Goal: Task Accomplishment & Management: Manage account settings

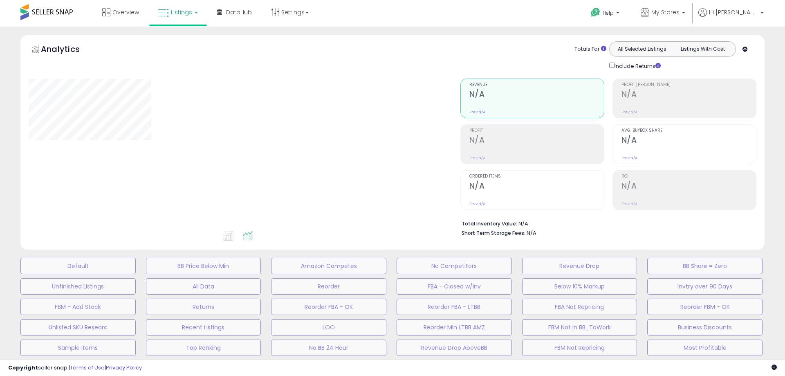
click at [680, 15] on span "My Stores" at bounding box center [666, 12] width 28 height 8
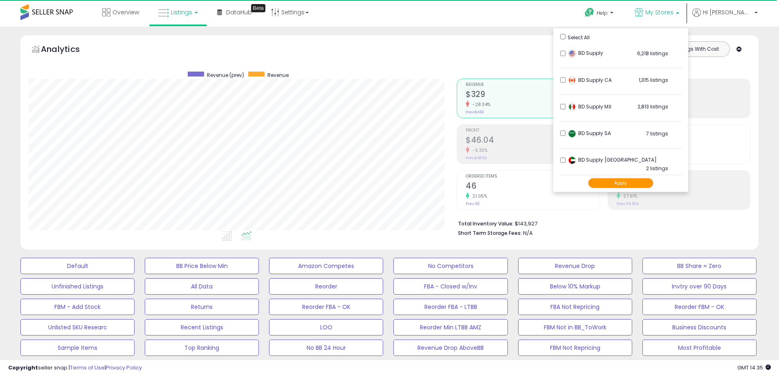
scroll to position [168, 428]
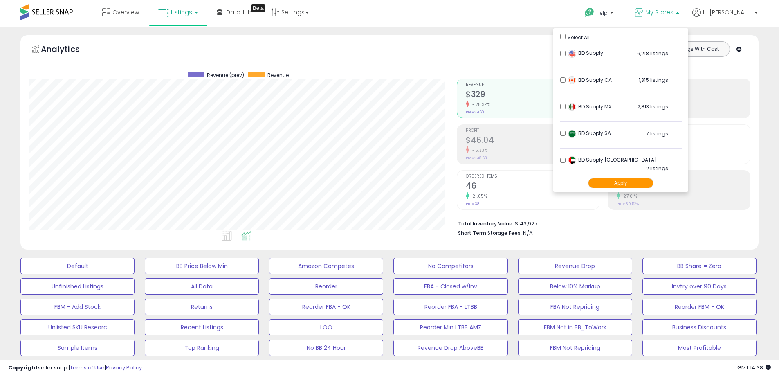
click at [515, 39] on div "Analytics Totals For All Selected Listings Listings With Cost Include Returns" at bounding box center [389, 142] width 738 height 215
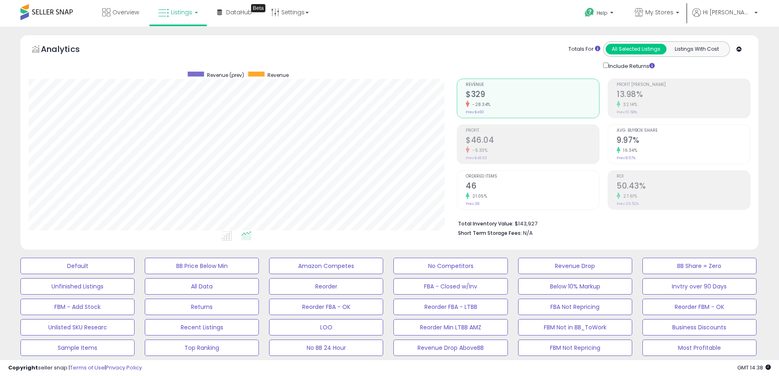
click at [178, 11] on span "Listings" at bounding box center [181, 12] width 21 height 8
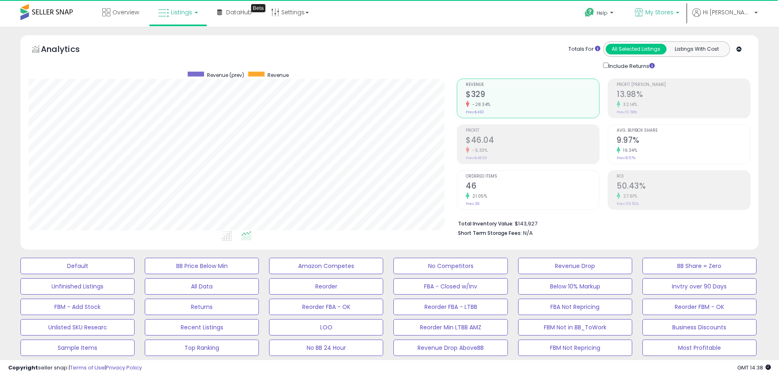
click at [674, 13] on span "My Stores" at bounding box center [659, 12] width 28 height 8
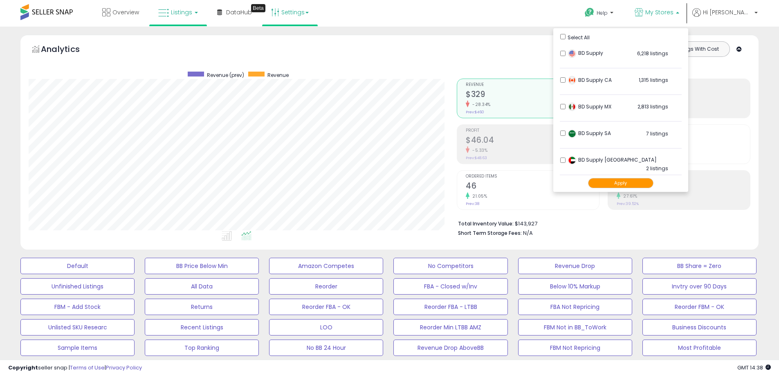
click at [299, 14] on link "Settings" at bounding box center [290, 12] width 50 height 25
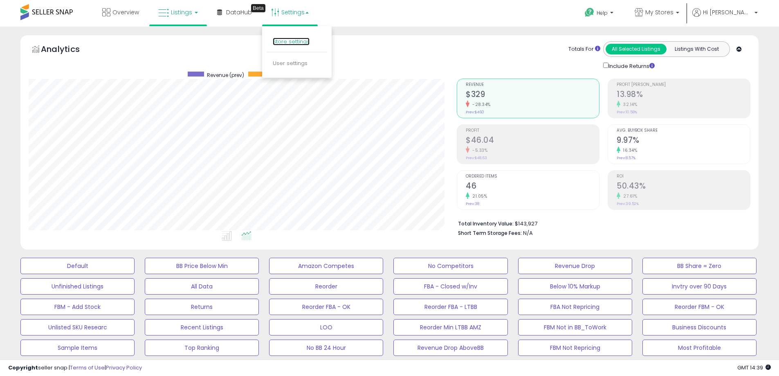
click at [286, 42] on link "Store settings" at bounding box center [291, 42] width 37 height 8
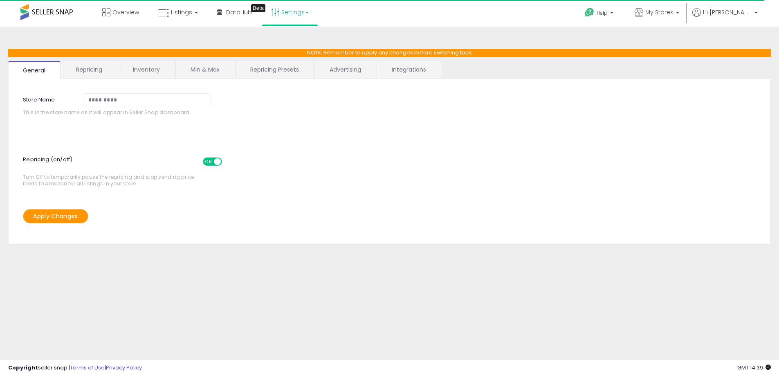
click at [206, 69] on link "Min & Max" at bounding box center [205, 69] width 58 height 17
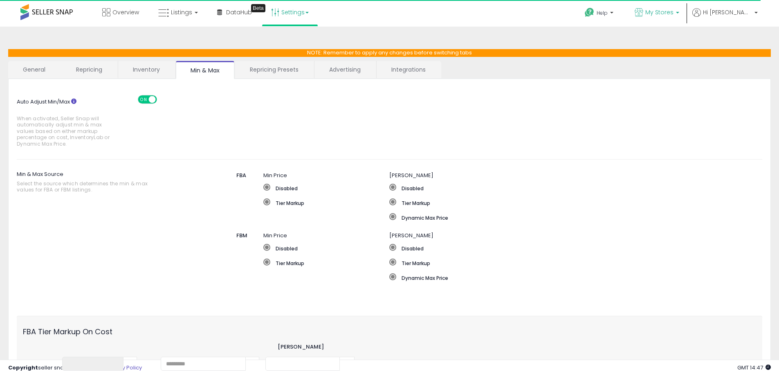
click at [674, 20] on link "My Stores" at bounding box center [657, 13] width 57 height 27
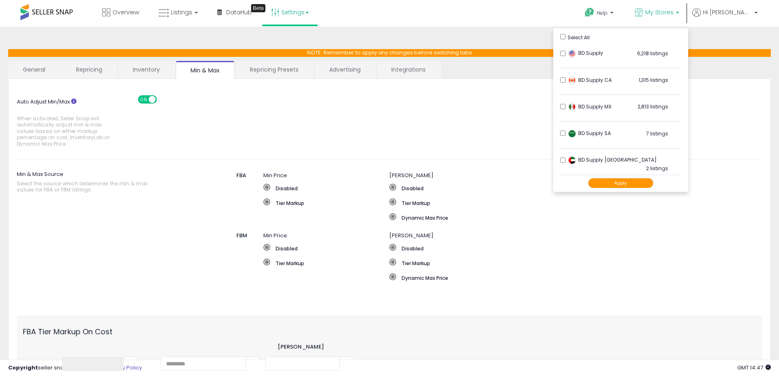
click at [649, 184] on button "Apply" at bounding box center [620, 183] width 65 height 10
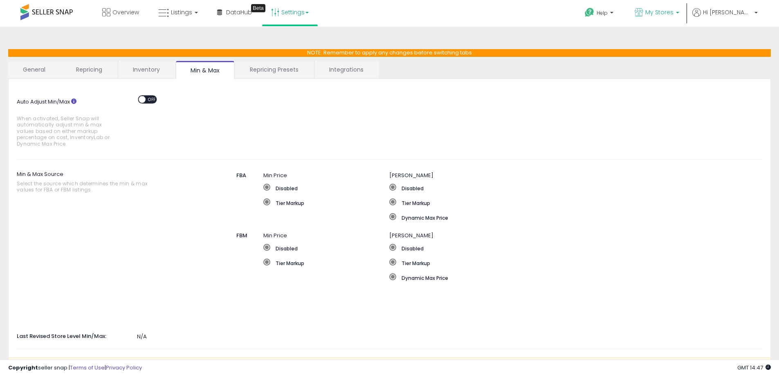
click at [674, 14] on span "My Stores" at bounding box center [659, 12] width 28 height 8
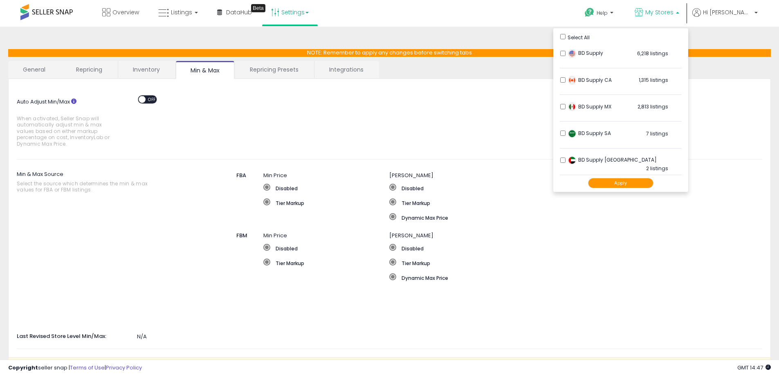
click at [495, 141] on div "Auto Adjust Min/Max When activated, Seller Snap will automatically adjust min &…" at bounding box center [390, 119] width 758 height 64
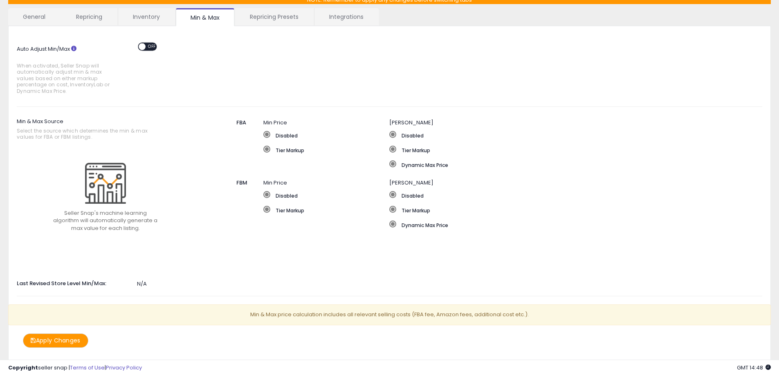
scroll to position [39, 0]
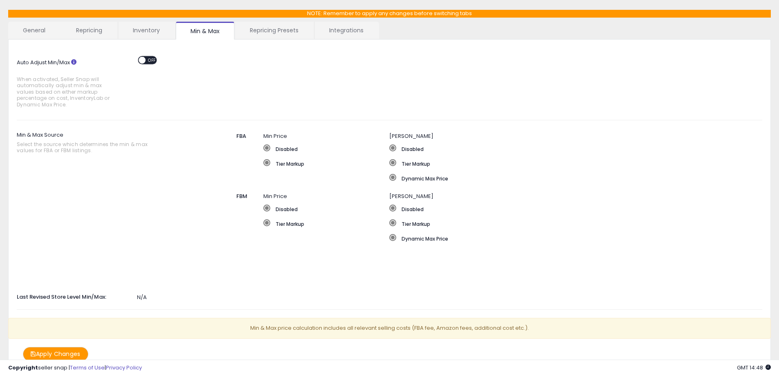
click at [154, 60] on span "OFF" at bounding box center [152, 59] width 13 height 7
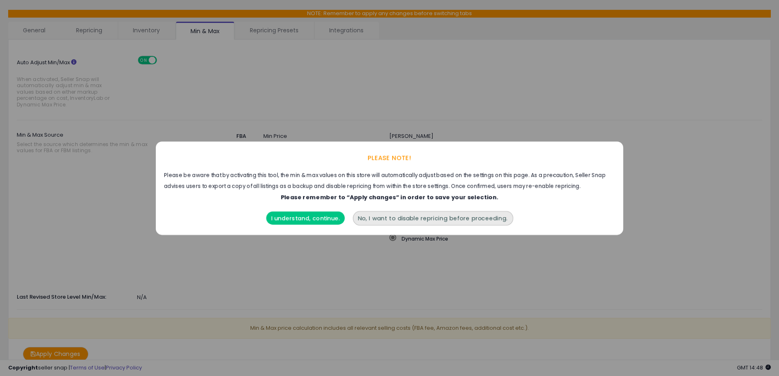
click at [294, 209] on div "I understand, continue." at bounding box center [305, 215] width 83 height 21
click at [296, 218] on button "I understand, continue." at bounding box center [305, 217] width 79 height 13
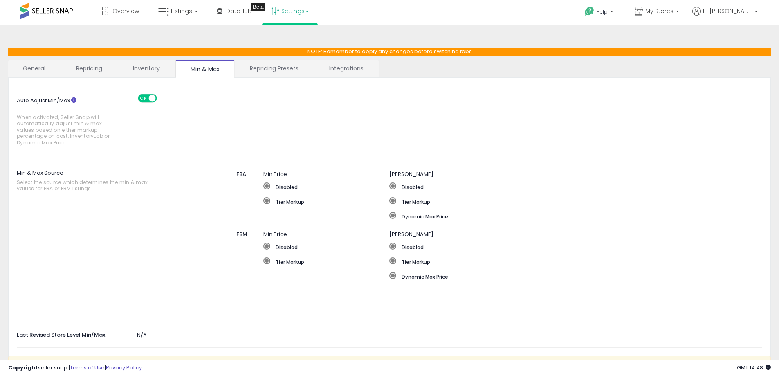
scroll to position [0, 0]
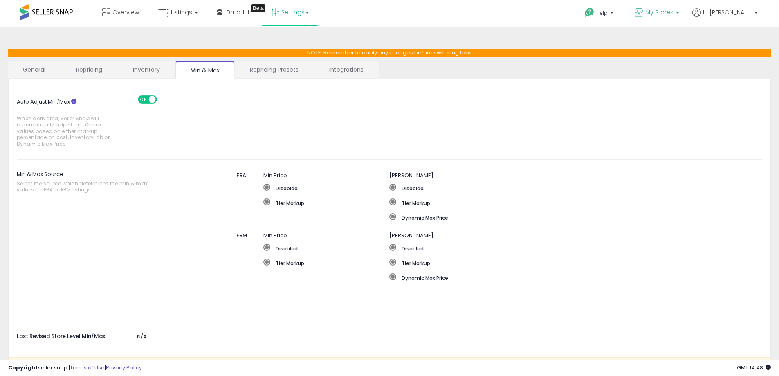
click at [674, 15] on span "My Stores" at bounding box center [659, 12] width 28 height 8
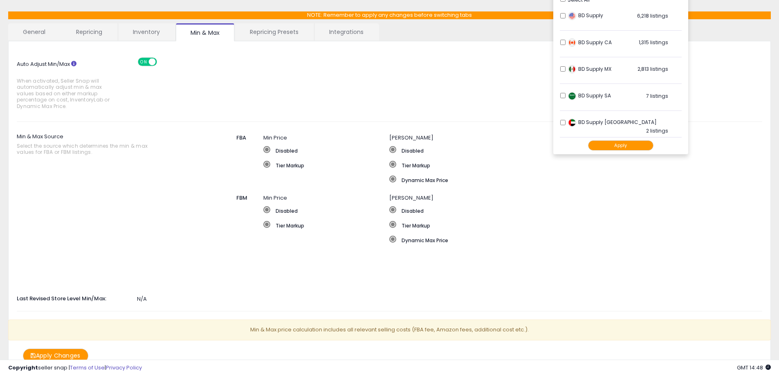
scroll to position [80, 0]
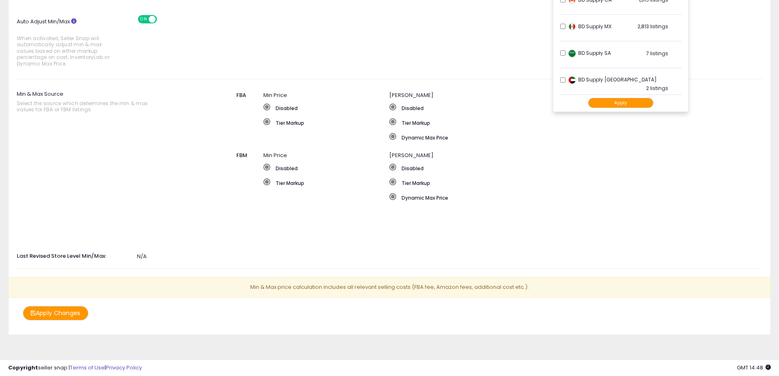
click at [67, 317] on button "Apply Changes" at bounding box center [55, 313] width 65 height 14
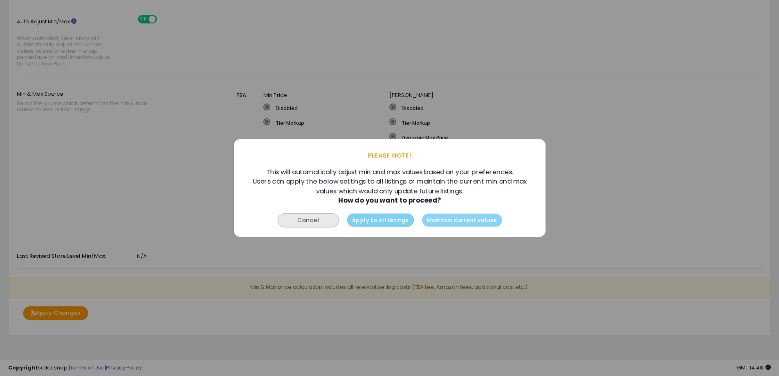
click at [400, 222] on button "Apply to all listings" at bounding box center [380, 220] width 67 height 13
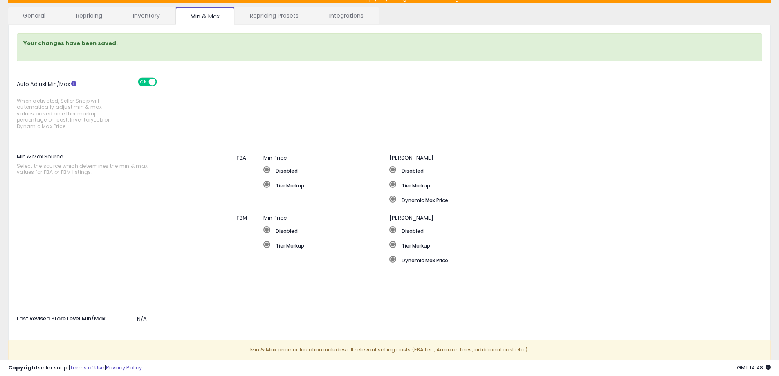
scroll to position [0, 0]
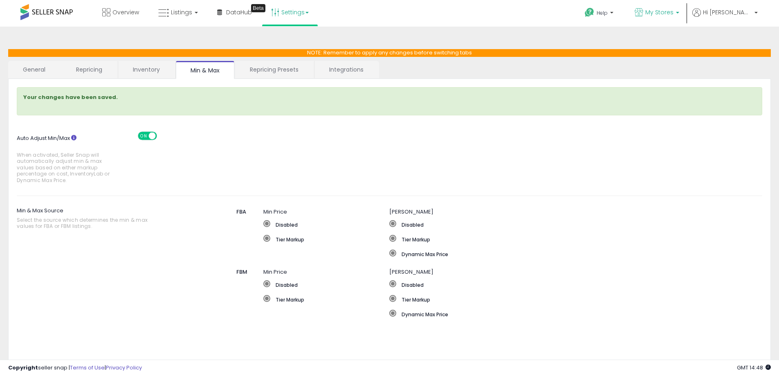
click at [674, 11] on span "My Stores" at bounding box center [659, 12] width 28 height 8
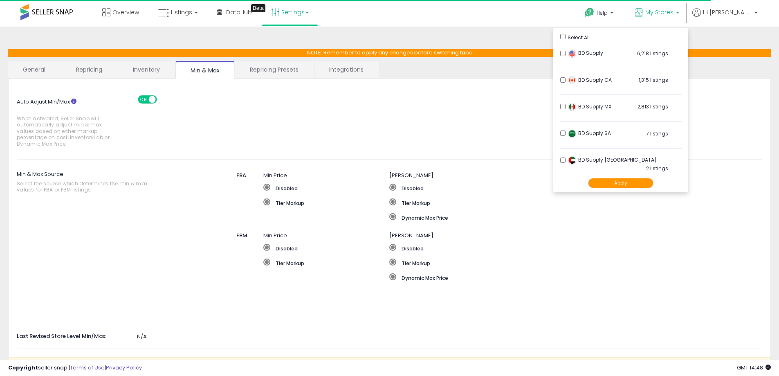
click at [634, 182] on button "Apply" at bounding box center [620, 183] width 65 height 10
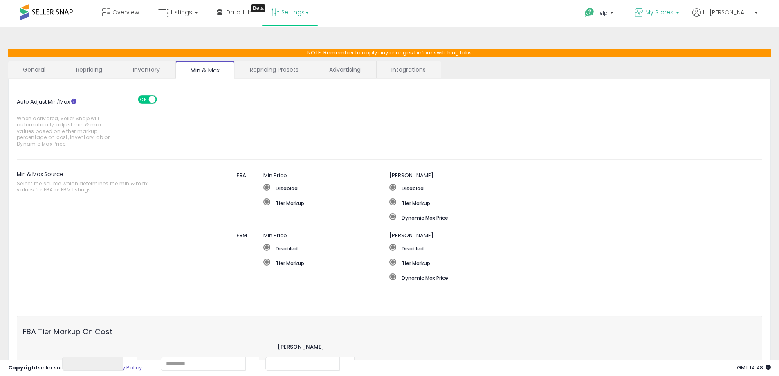
click at [674, 15] on span "My Stores" at bounding box center [659, 12] width 28 height 8
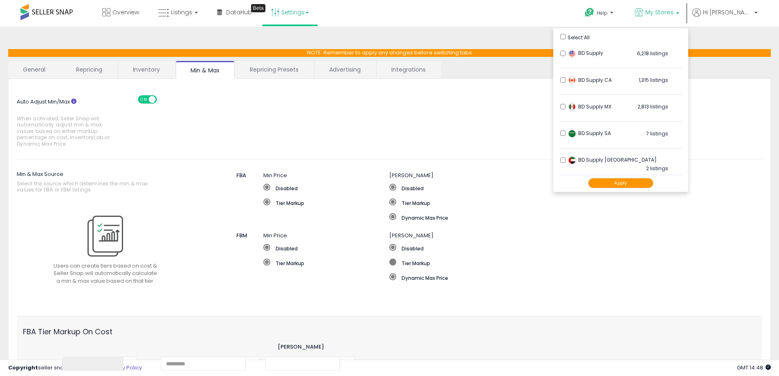
click at [581, 261] on label "Tier Markup" at bounding box center [515, 263] width 253 height 8
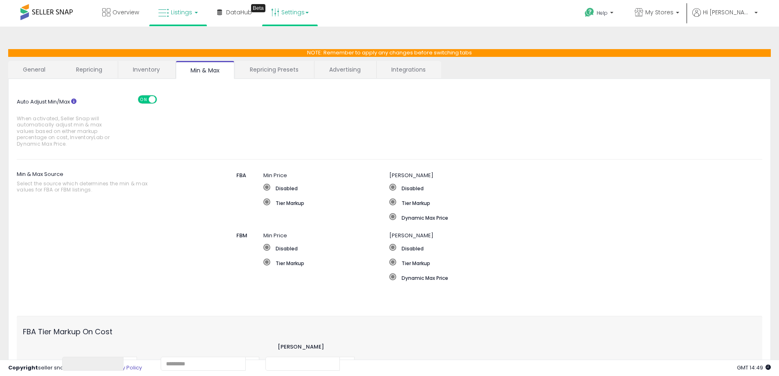
click at [179, 9] on span "Listings" at bounding box center [181, 12] width 21 height 8
click at [188, 45] on icon at bounding box center [184, 40] width 36 height 11
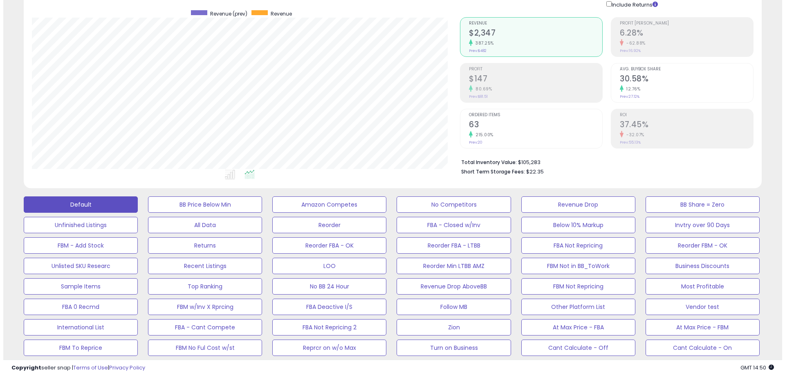
scroll to position [123, 0]
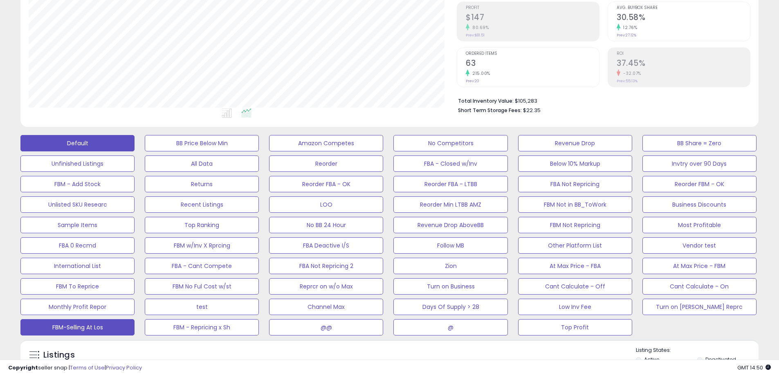
click at [94, 328] on button "FBM-Selling At Los" at bounding box center [77, 327] width 114 height 16
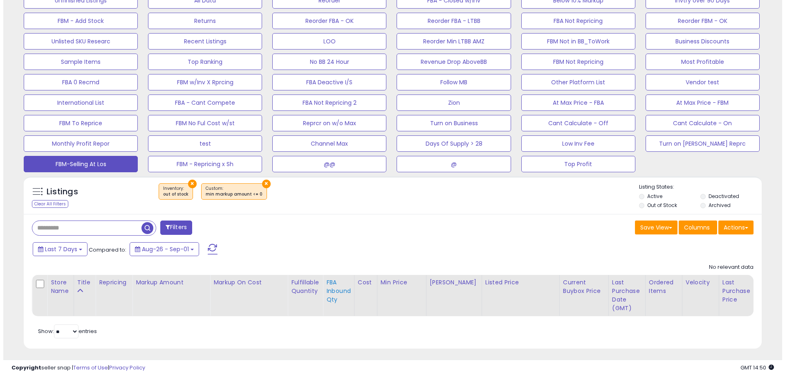
scroll to position [286, 0]
click at [185, 182] on button "×" at bounding box center [189, 183] width 9 height 9
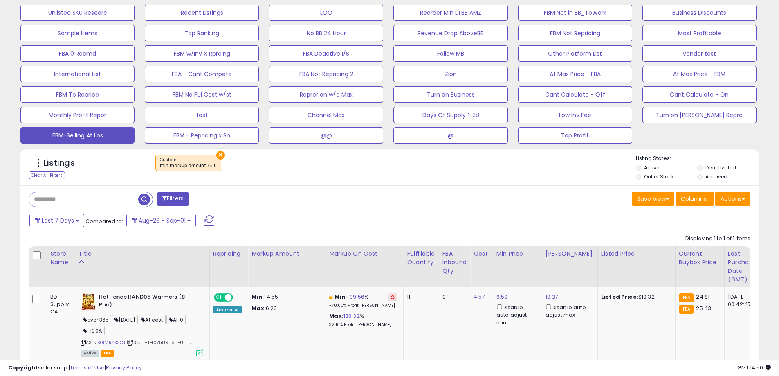
scroll to position [368, 0]
